Goal: Task Accomplishment & Management: Manage account settings

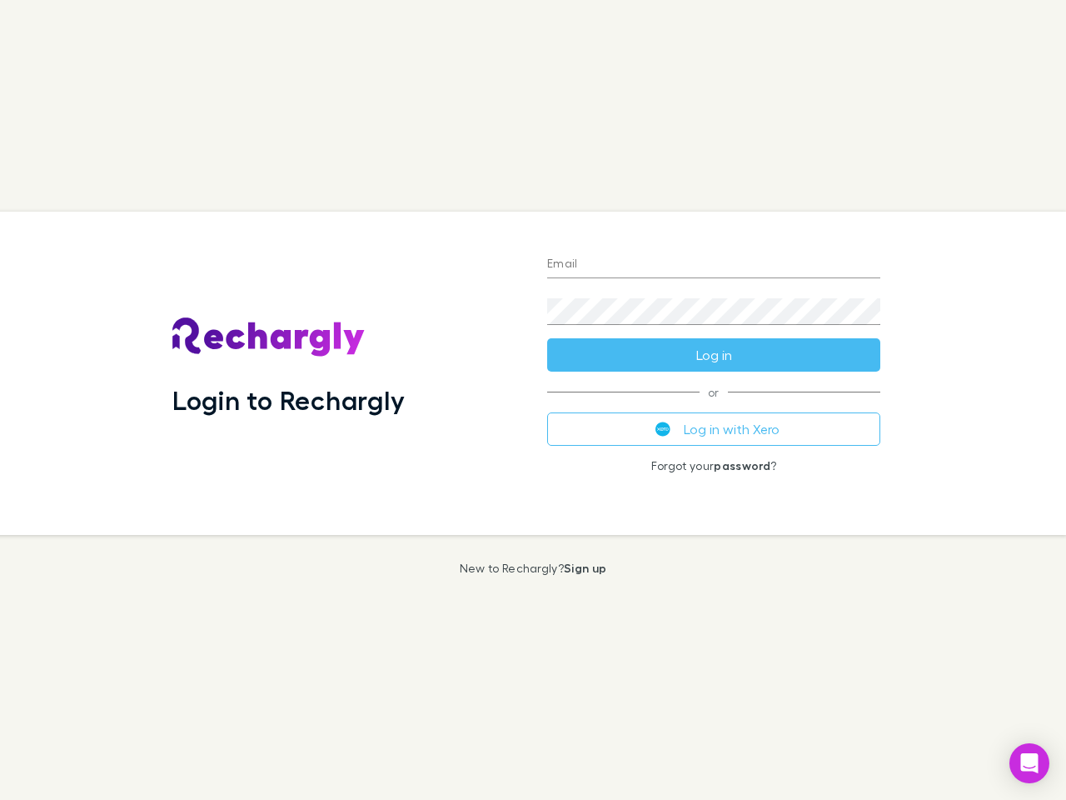
click at [533, 400] on div "Login to Rechargly" at bounding box center [346, 373] width 375 height 323
click at [714, 265] on input "Email" at bounding box center [713, 265] width 333 height 27
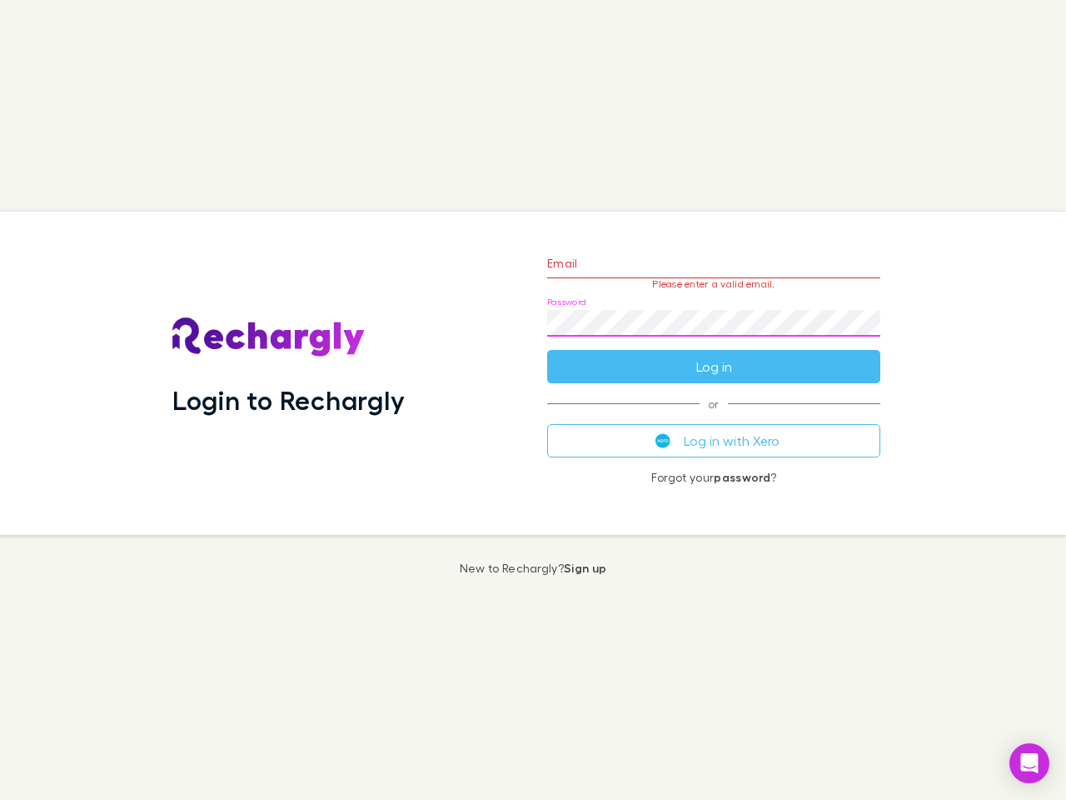
click at [714, 355] on form "Email Please enter a valid email. Password Log in" at bounding box center [713, 310] width 333 height 145
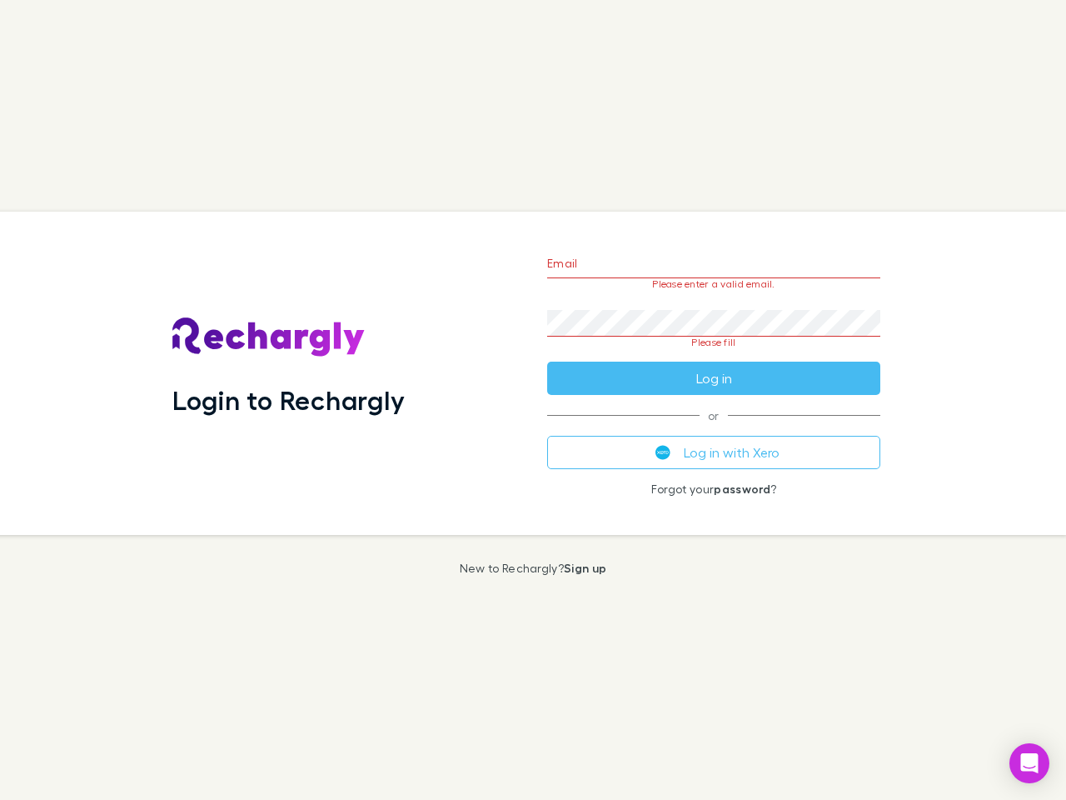
click at [714, 429] on div "Email Please enter a valid email. Password Please fill Log in or Log in with Xe…" at bounding box center [714, 373] width 360 height 323
click at [1030, 763] on icon "Open Intercom Messenger" at bounding box center [1029, 763] width 17 height 20
